Goal: Task Accomplishment & Management: Manage account settings

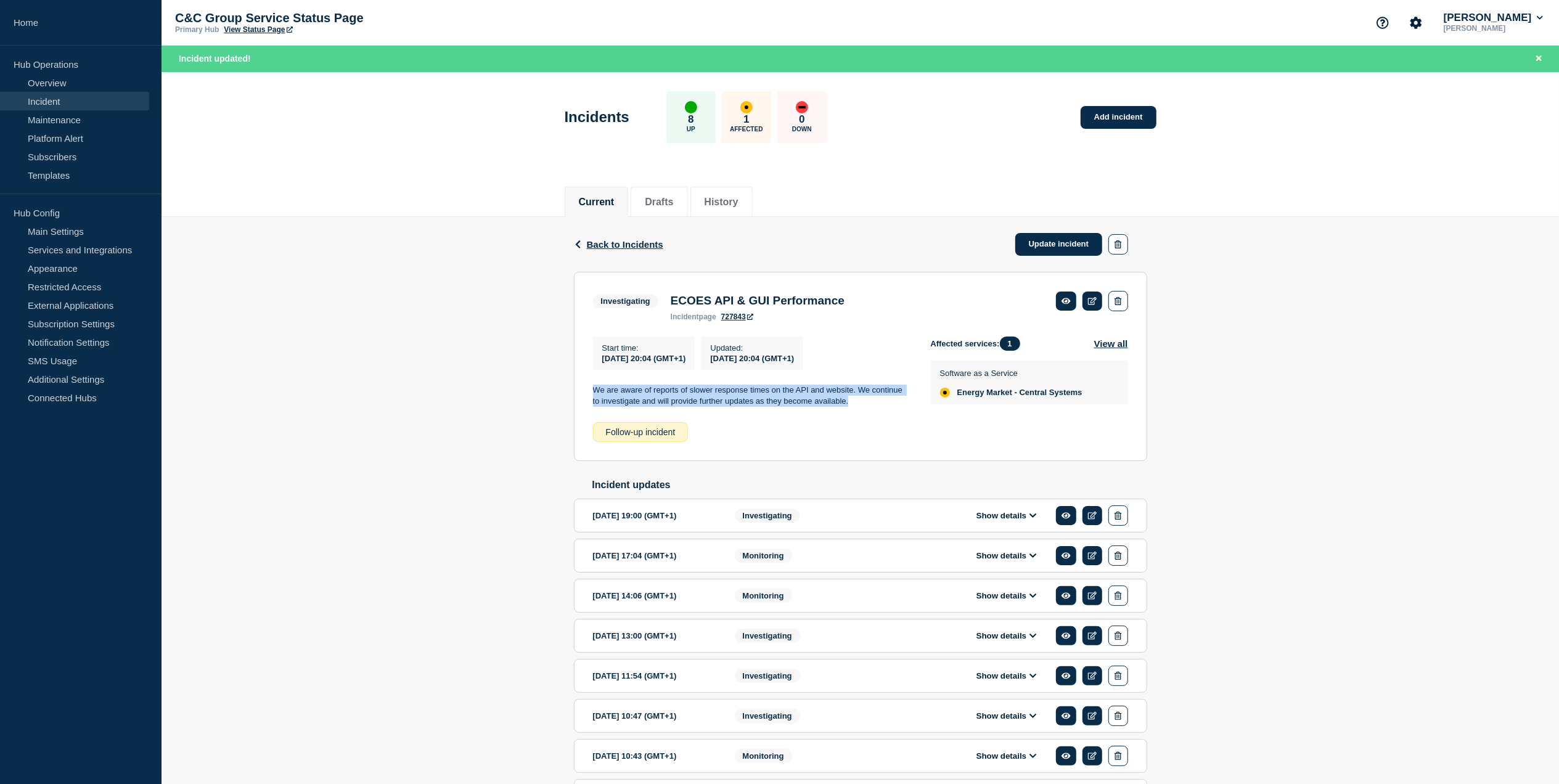
drag, startPoint x: 854, startPoint y: 406, endPoint x: 592, endPoint y: 398, distance: 262.1
click at [592, 398] on section "Investigating ECOES API & GUI Performance incident page 727843 Start time : [DA…" at bounding box center [860, 367] width 573 height 190
copy p "We are aware of reports of slower response times on the API and website. We con…"
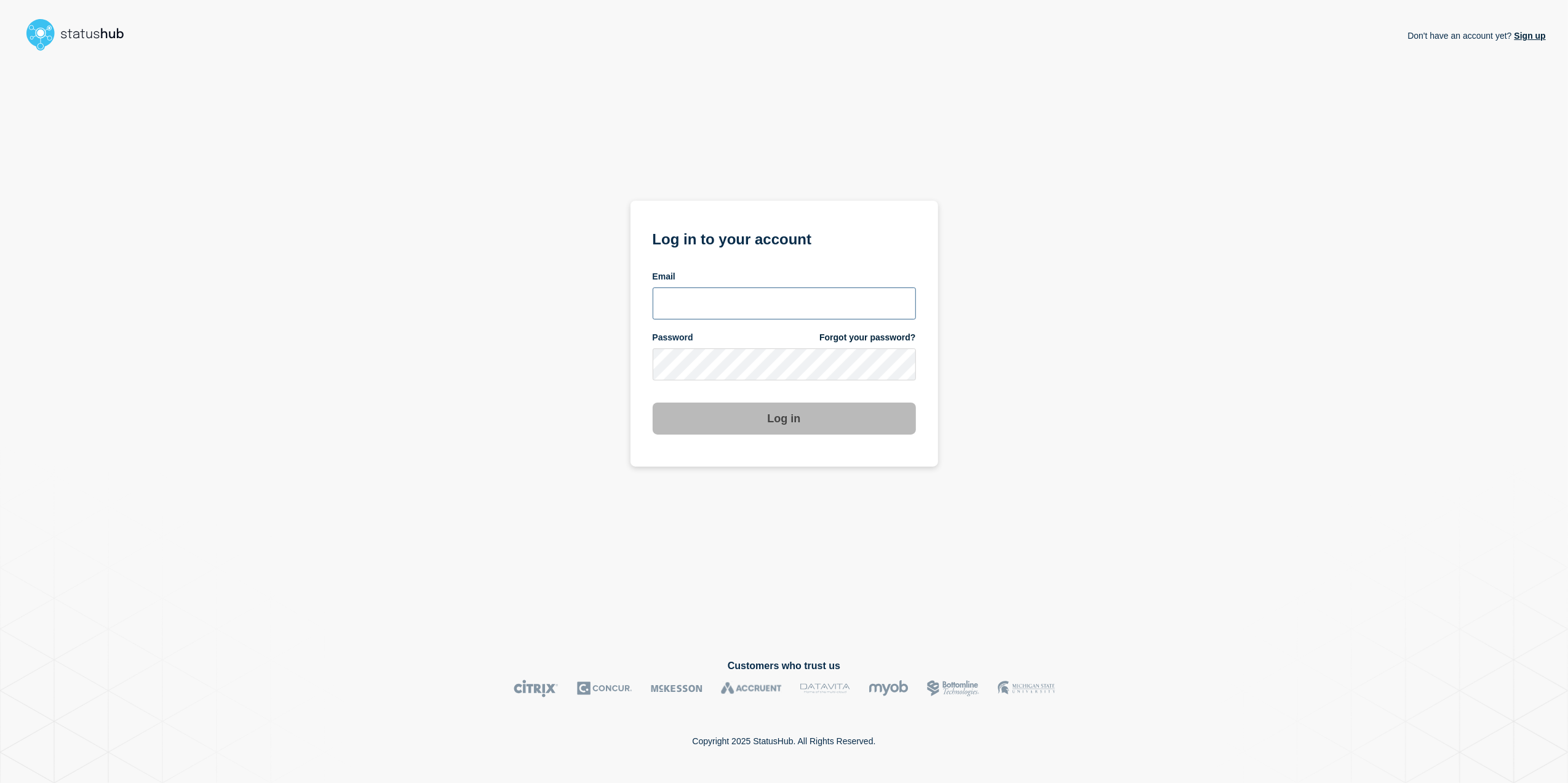
type input "toni.wilson@candc-uk.com"
click at [813, 412] on button "Log in" at bounding box center [785, 418] width 264 height 32
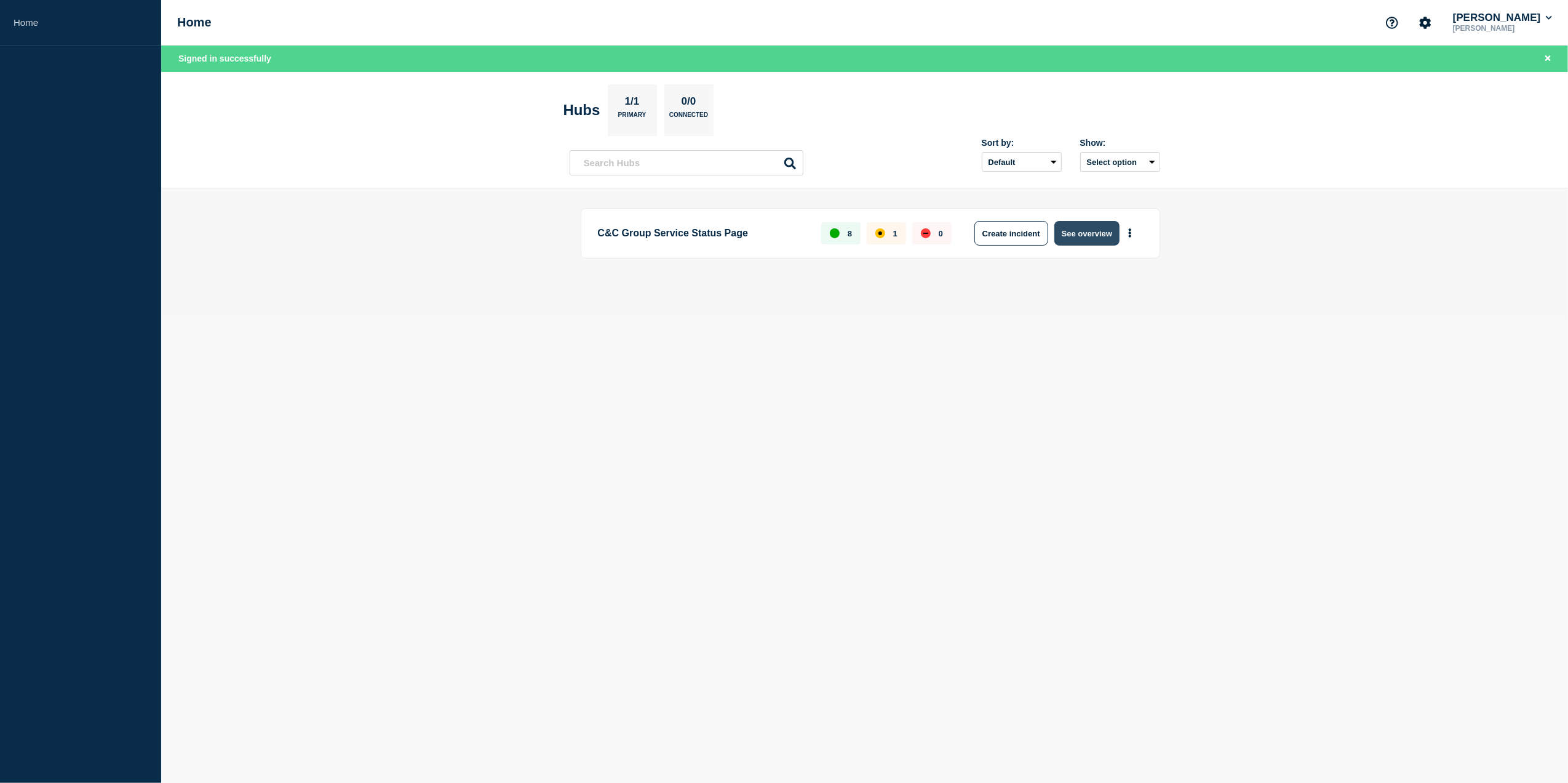
click at [1088, 233] on button "See overview" at bounding box center [1087, 233] width 66 height 24
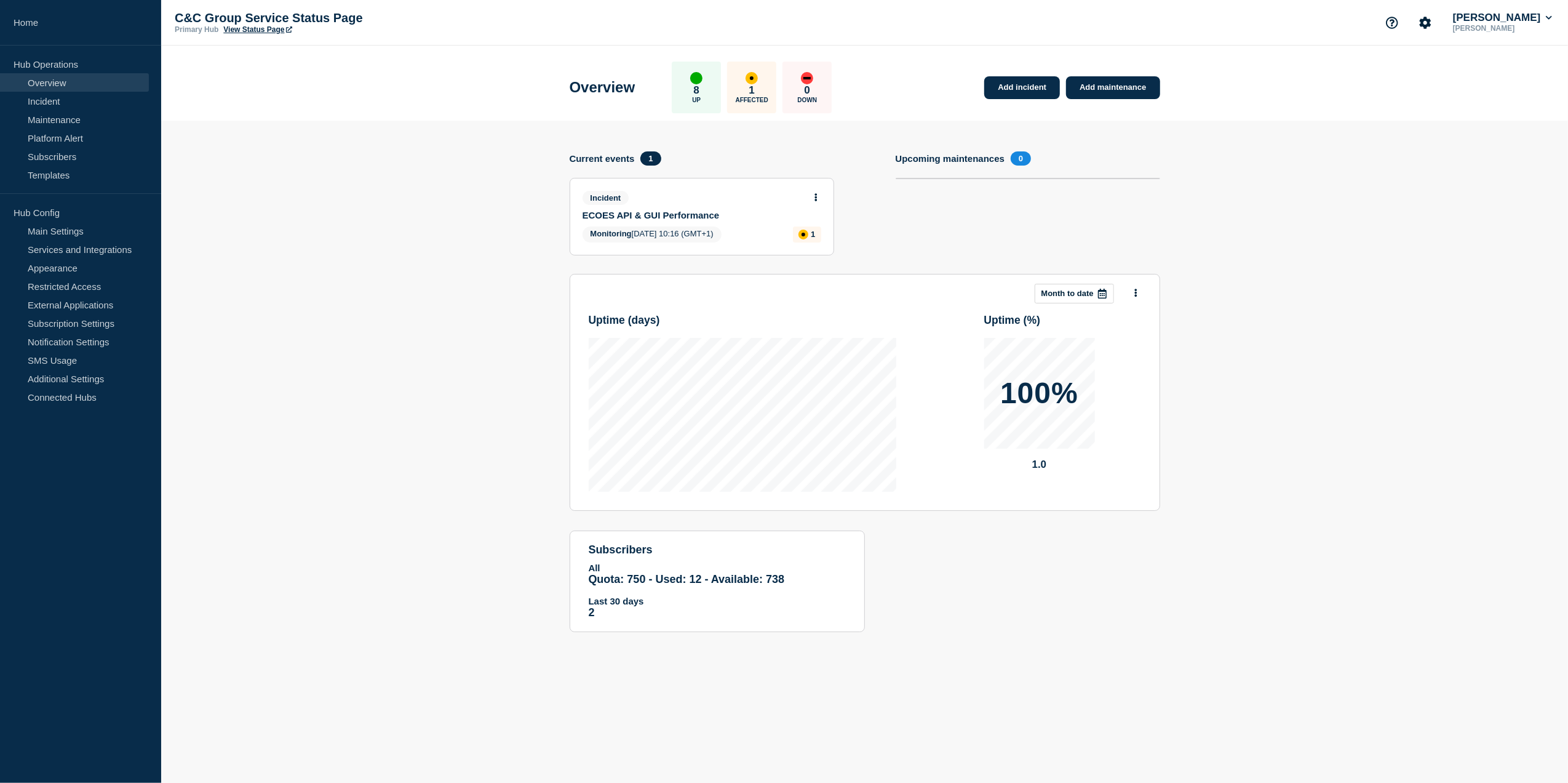
click at [816, 195] on icon at bounding box center [816, 197] width 3 height 8
click at [811, 222] on link "View incident" at bounding box center [811, 226] width 51 height 10
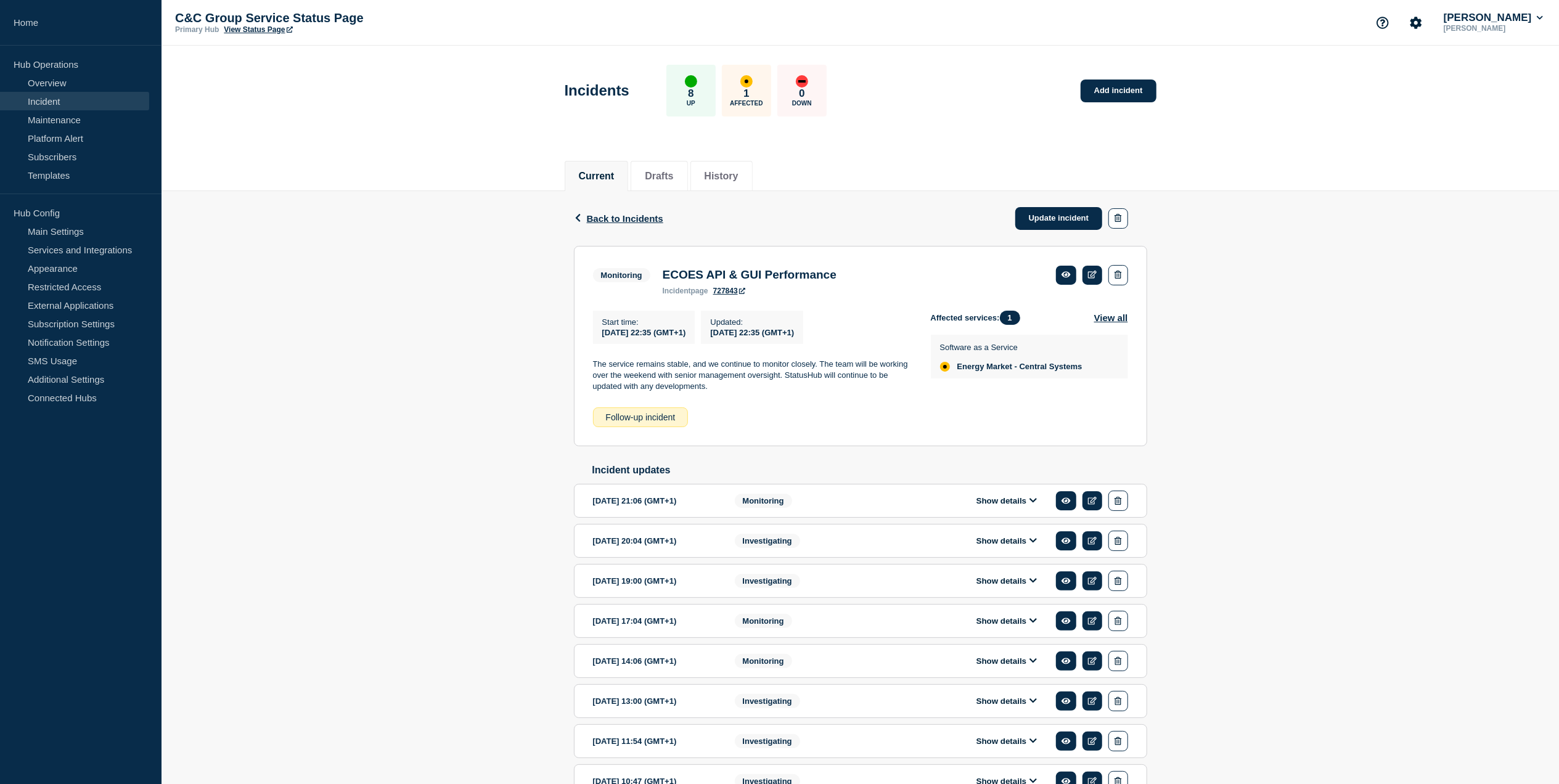
click at [711, 388] on p "The service remains stable, and we continue to monitor closely. The team will b…" at bounding box center [752, 375] width 318 height 34
drag, startPoint x: 714, startPoint y: 391, endPoint x: 595, endPoint y: 365, distance: 121.8
click at [595, 365] on p "The service remains stable, and we continue to monitor closely. The team will b…" at bounding box center [752, 375] width 318 height 34
copy p "The service remains stable, and we continue to monitor closely. The team will b…"
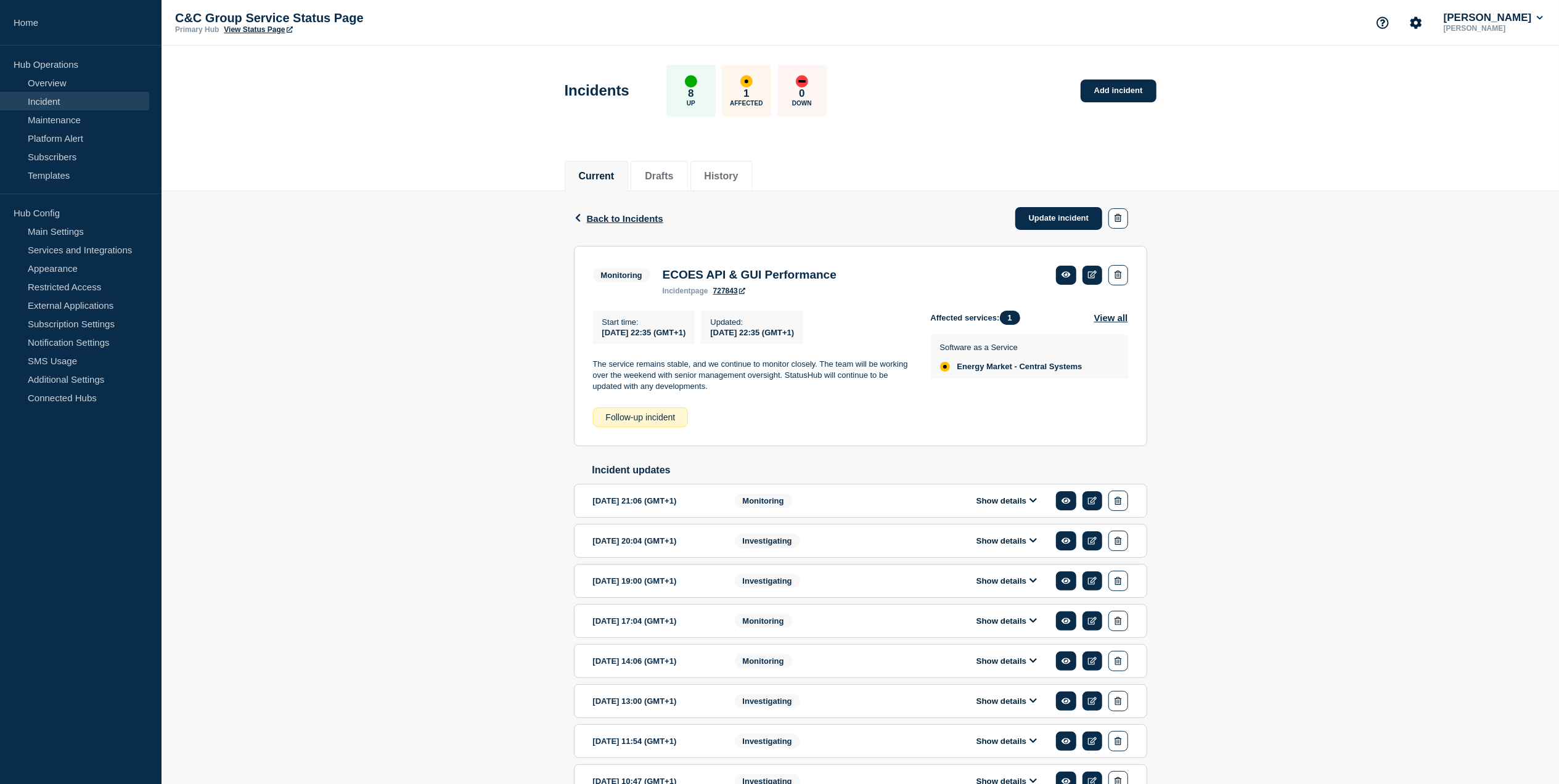
click at [646, 423] on div "Follow-up incident" at bounding box center [641, 417] width 96 height 20
click at [837, 370] on p "The service remains stable, and we continue to monitor closely. The team will b…" at bounding box center [752, 375] width 318 height 34
copy p "The service remains stable, and we continue to monitor closely. The team will b…"
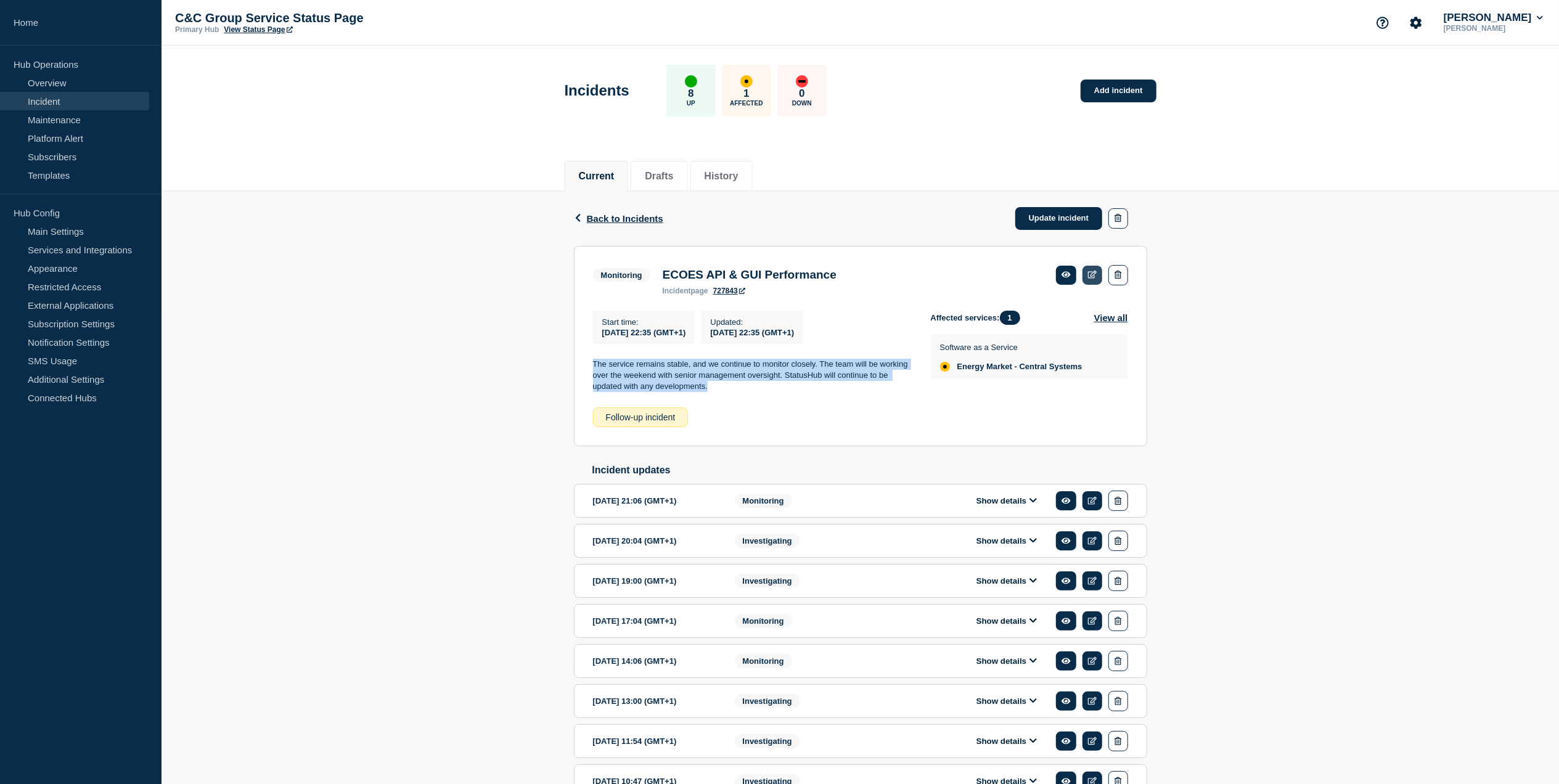
click at [1096, 266] on link at bounding box center [1093, 275] width 21 height 19
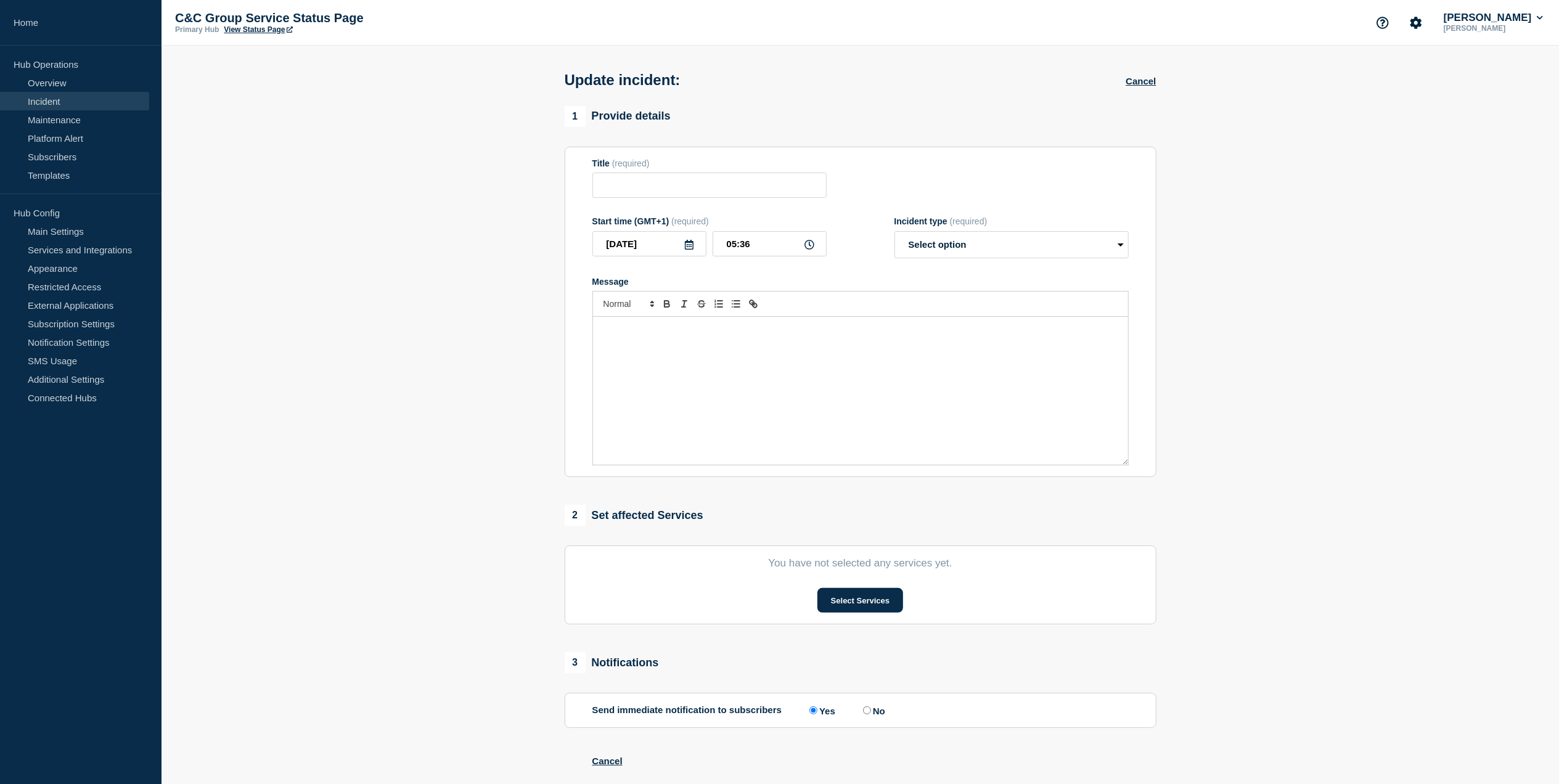
type input "ECOES API & GUI Performance"
type input "2025-10-03"
type input "22:35"
select select "monitoring"
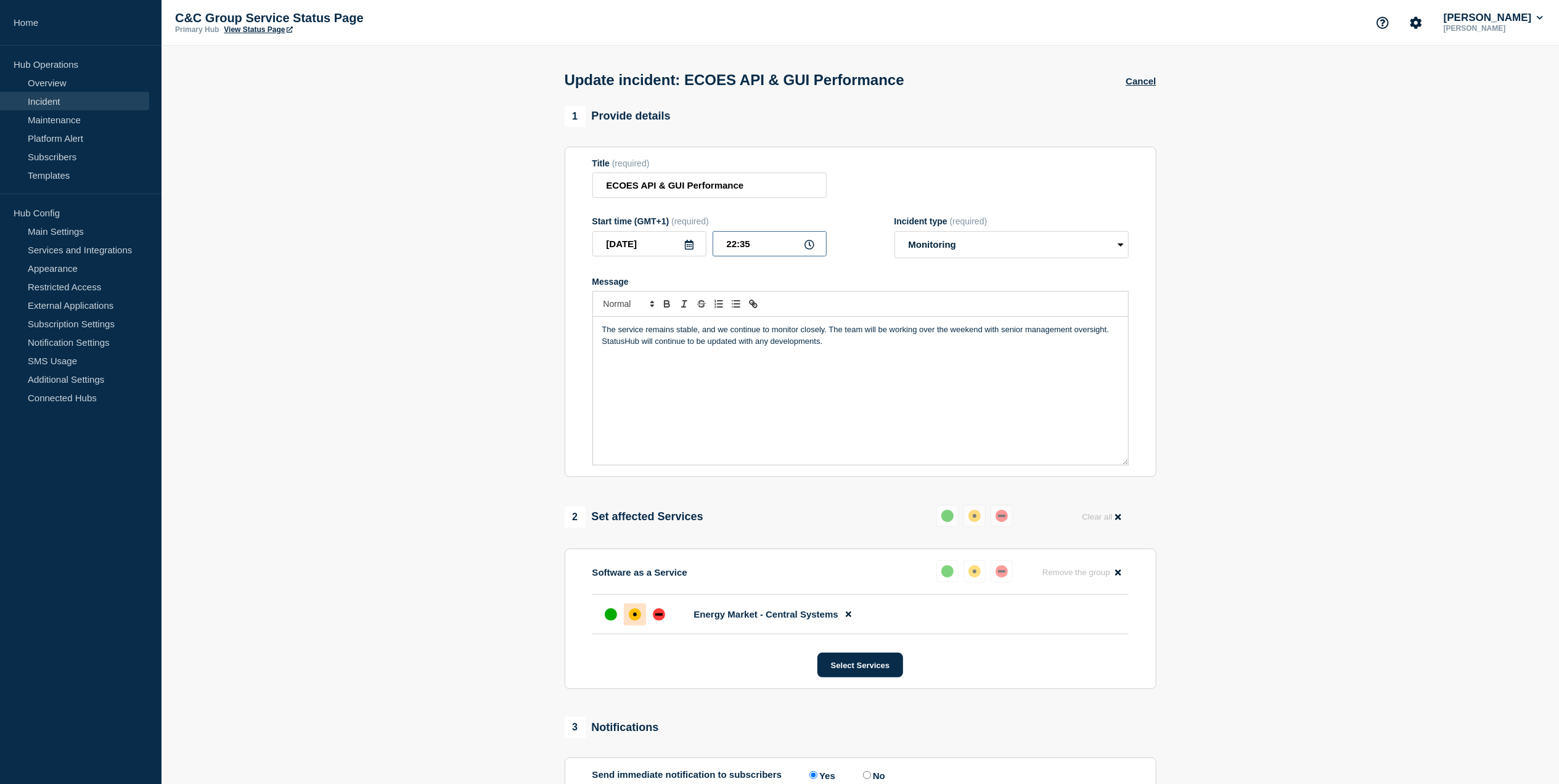
click at [815, 251] on input "22:35" at bounding box center [770, 243] width 114 height 25
click at [687, 248] on icon at bounding box center [689, 244] width 9 height 10
click at [728, 326] on div "4" at bounding box center [733, 321] width 17 height 17
type input "2025-10-04"
click at [758, 249] on input "22:35" at bounding box center [770, 243] width 114 height 25
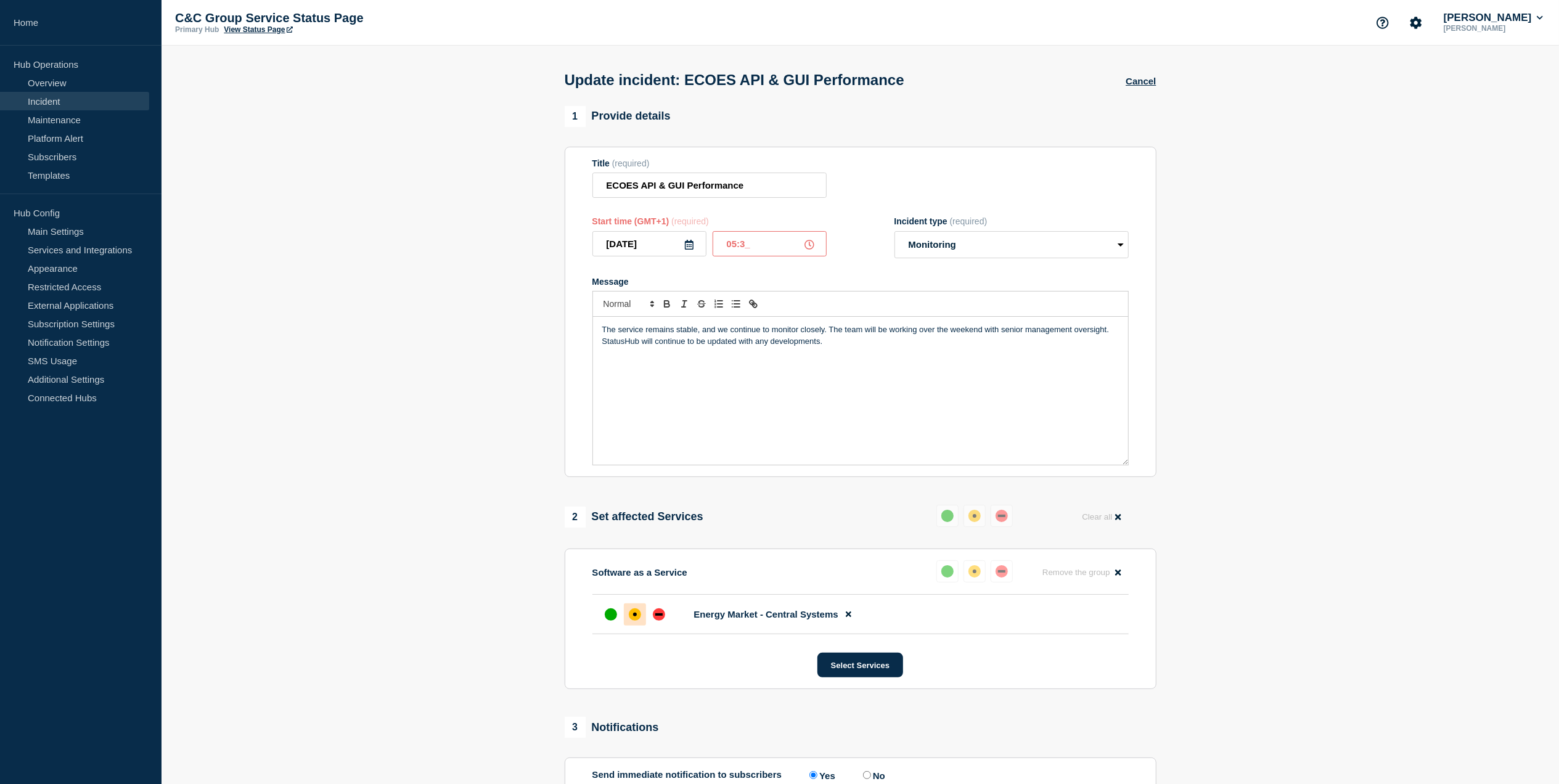
type input "05:30"
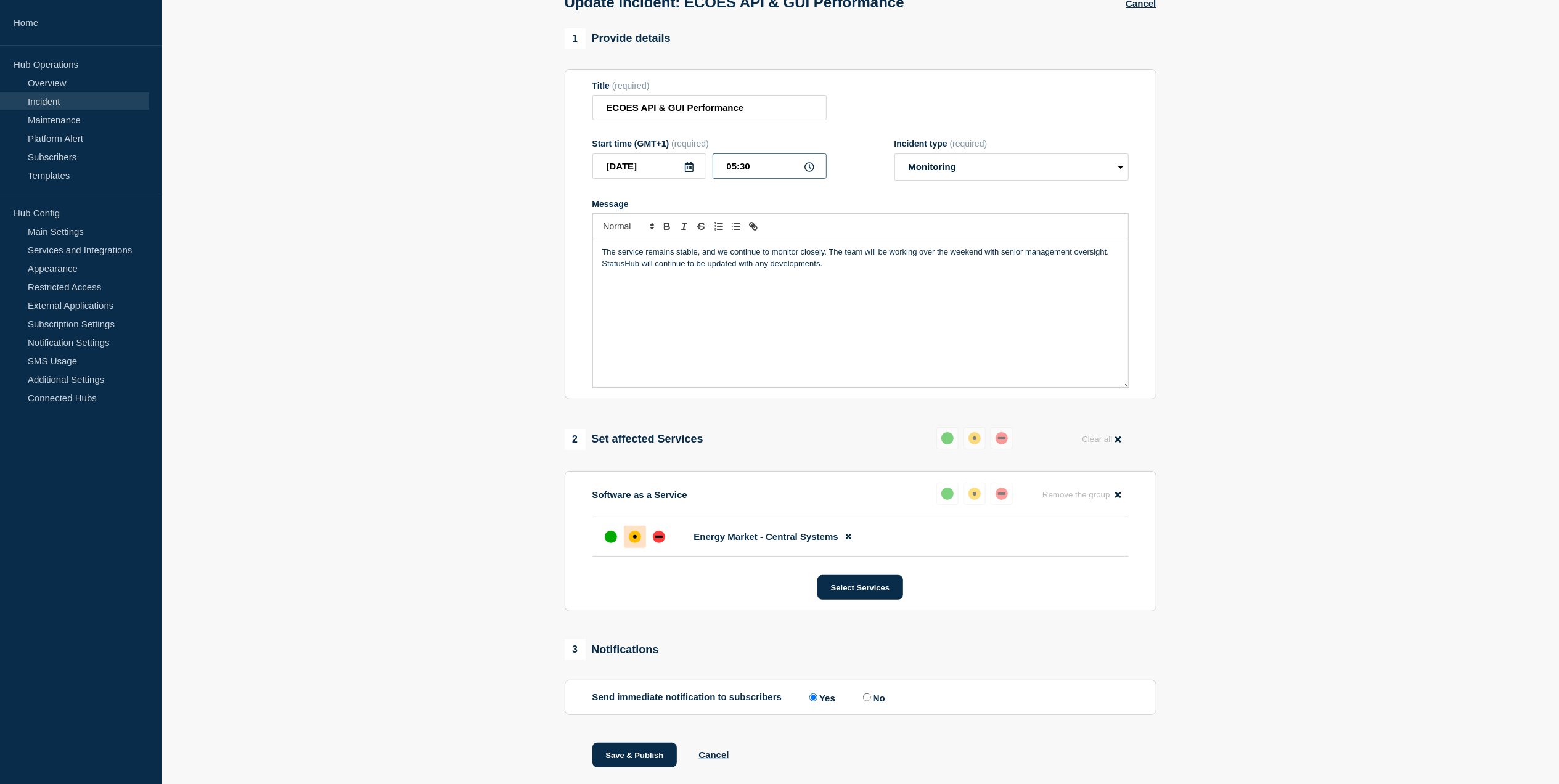
scroll to position [116, 0]
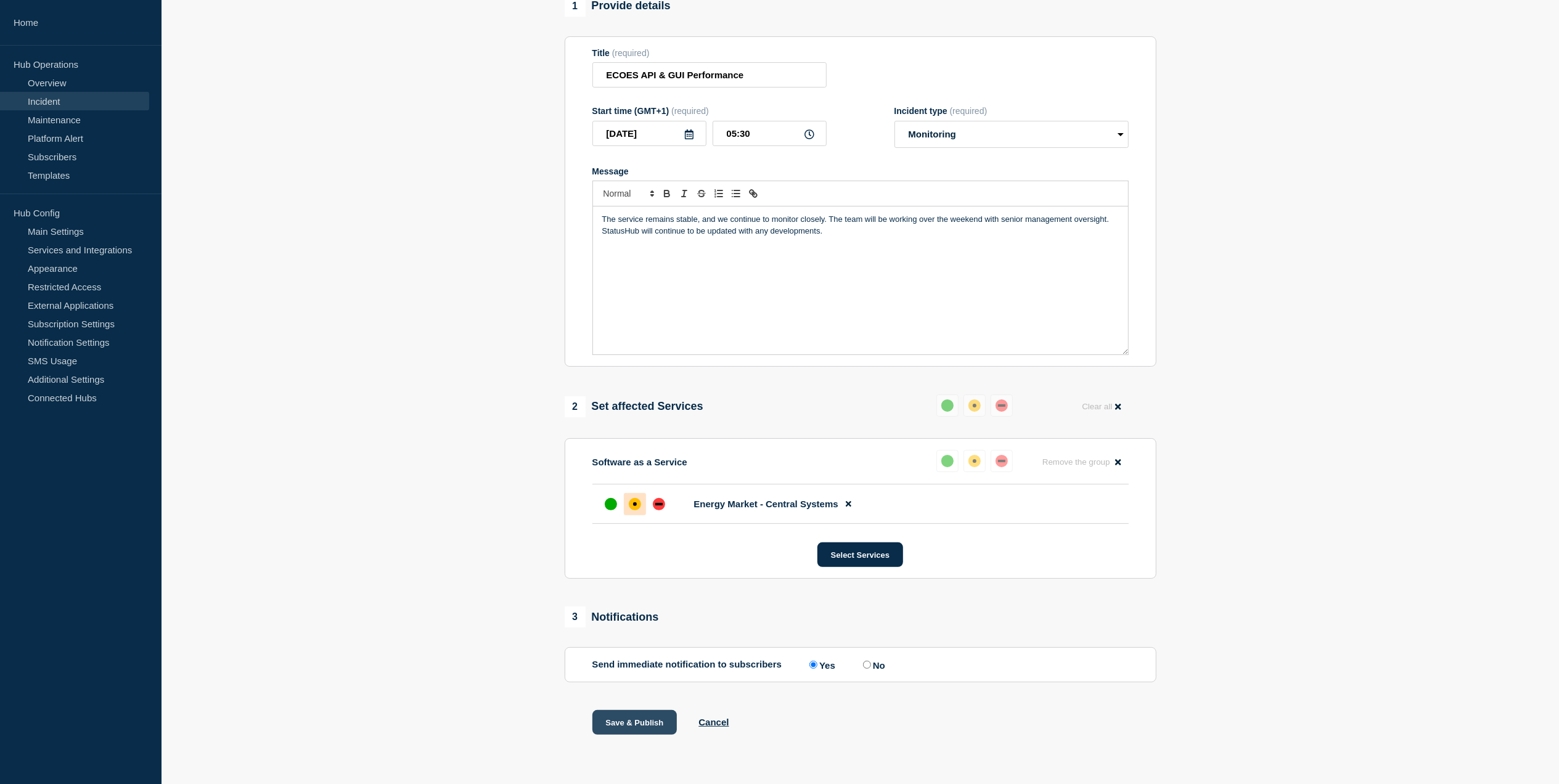
click at [627, 726] on button "Save & Publish" at bounding box center [635, 722] width 85 height 24
